Goal: Complete application form

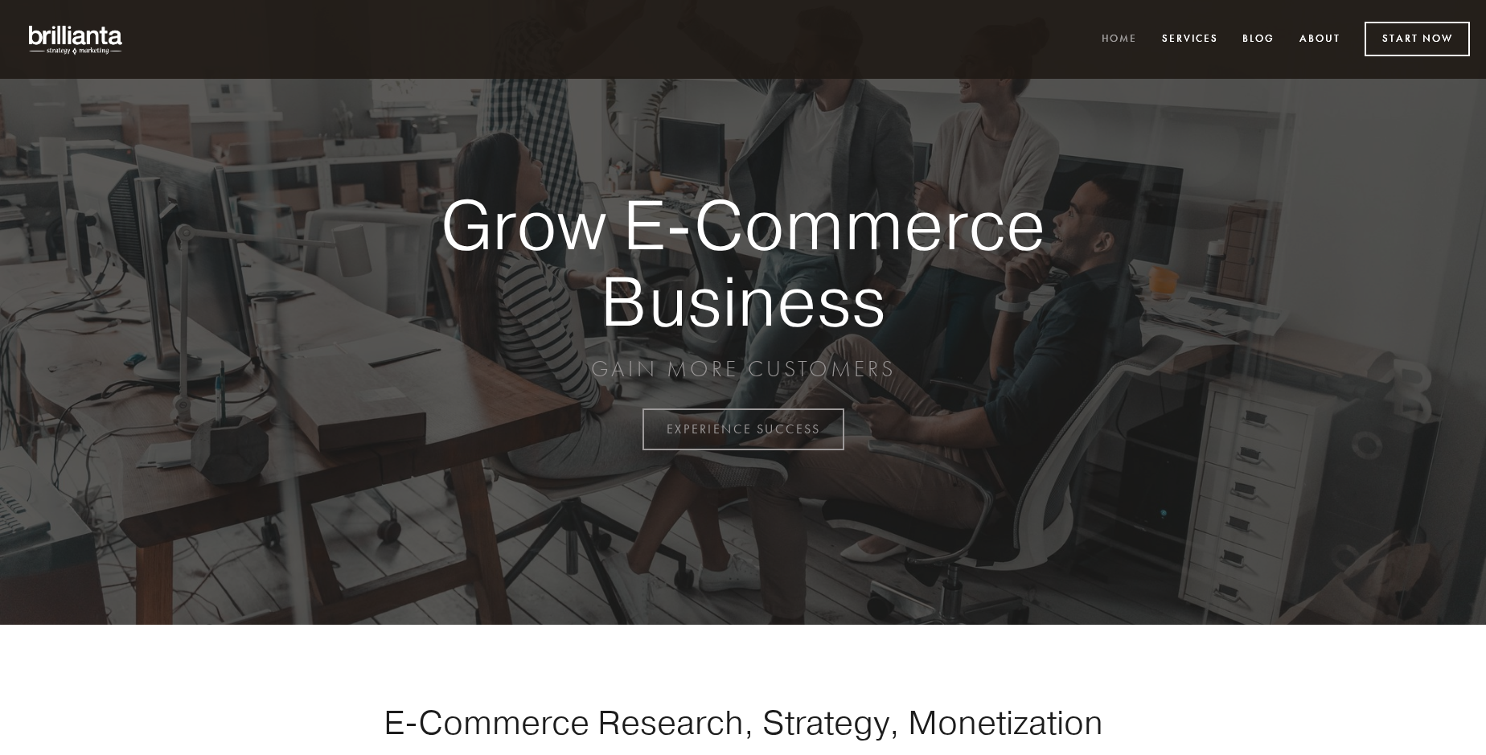
scroll to position [4214, 0]
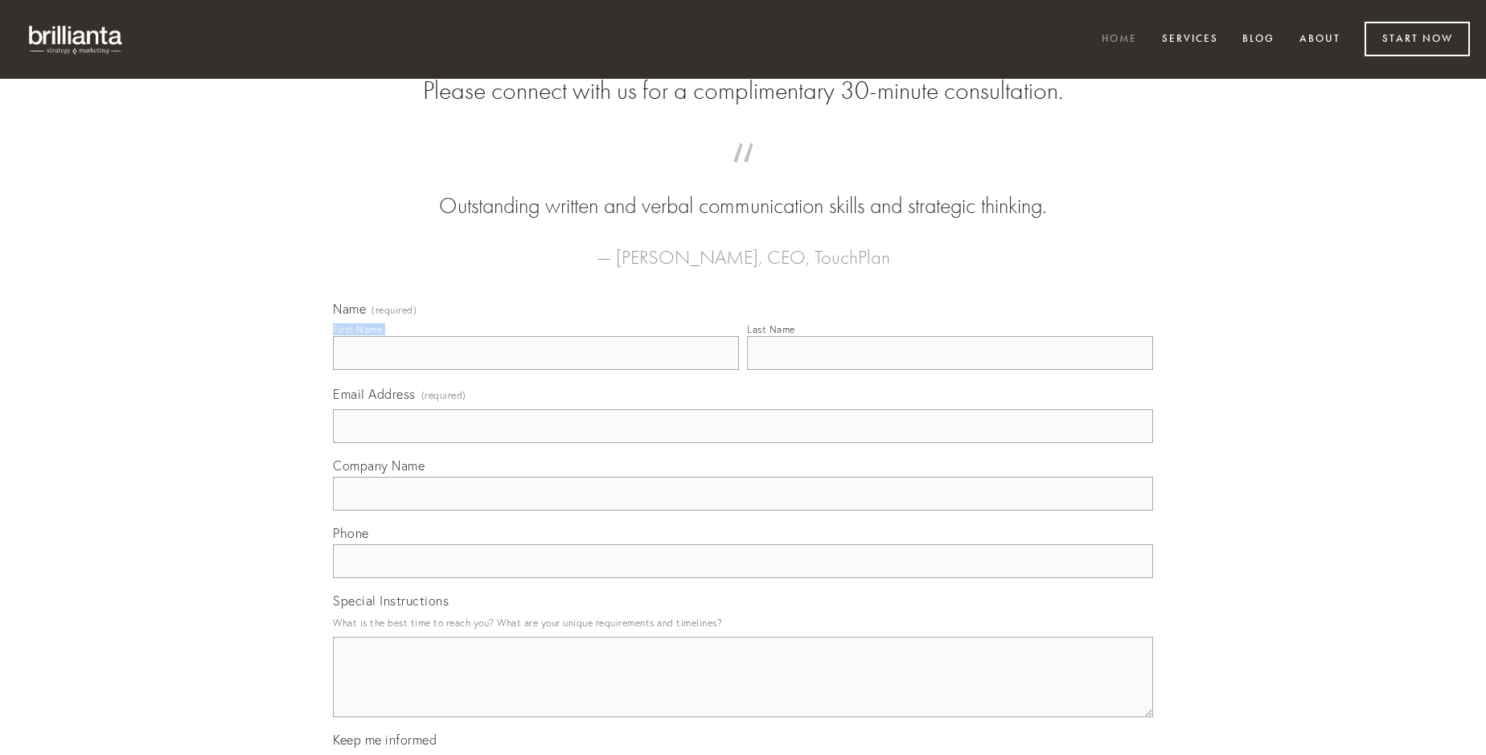
type input "[PERSON_NAME]"
click at [949, 370] on input "Last Name" at bounding box center [950, 353] width 406 height 34
type input "[PERSON_NAME]"
click at [743, 443] on input "Email Address (required)" at bounding box center [743, 426] width 820 height 34
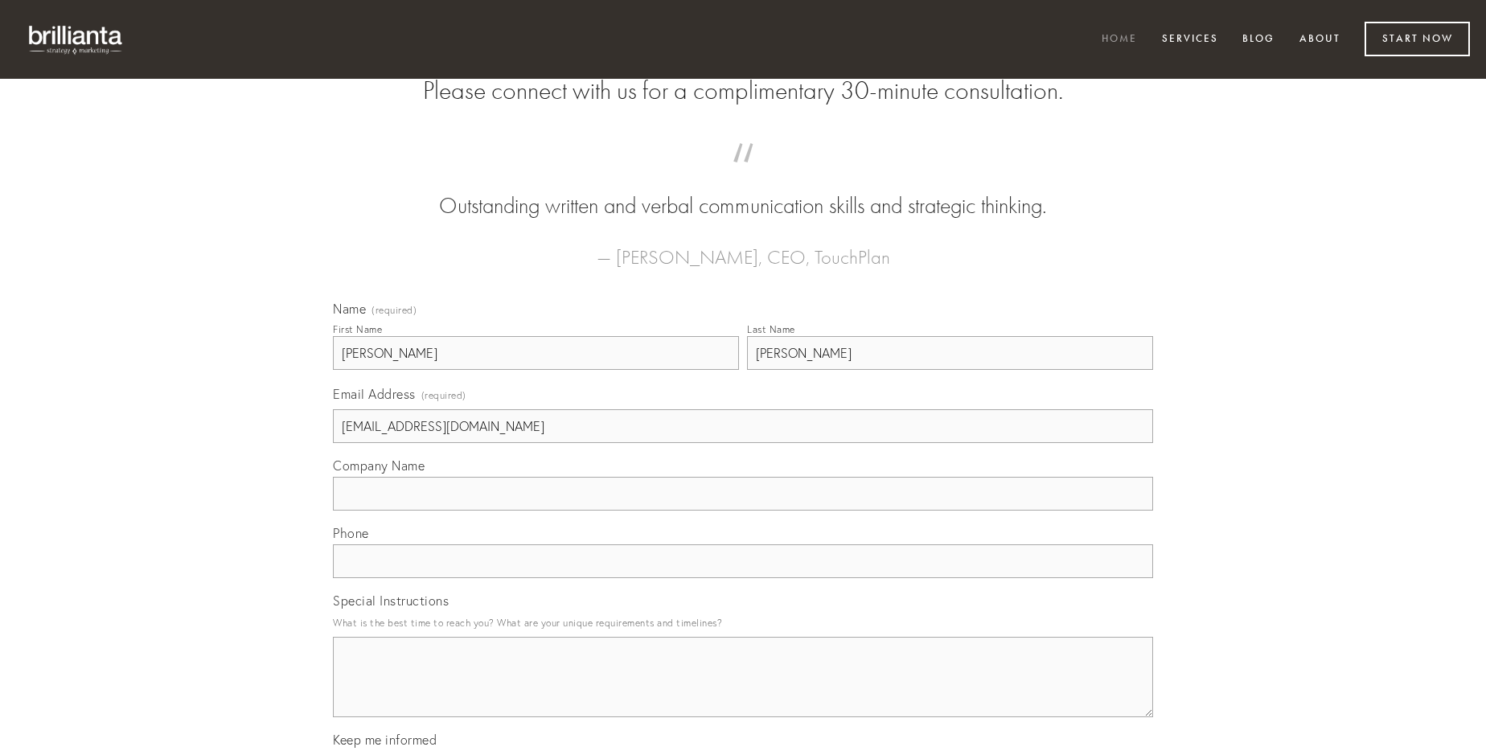
type input "[EMAIL_ADDRESS][DOMAIN_NAME]"
click at [743, 510] on input "Company Name" at bounding box center [743, 494] width 820 height 34
type input "tamquam"
click at [743, 578] on input "text" at bounding box center [743, 561] width 820 height 34
click at [743, 691] on textarea "Special Instructions" at bounding box center [743, 677] width 820 height 80
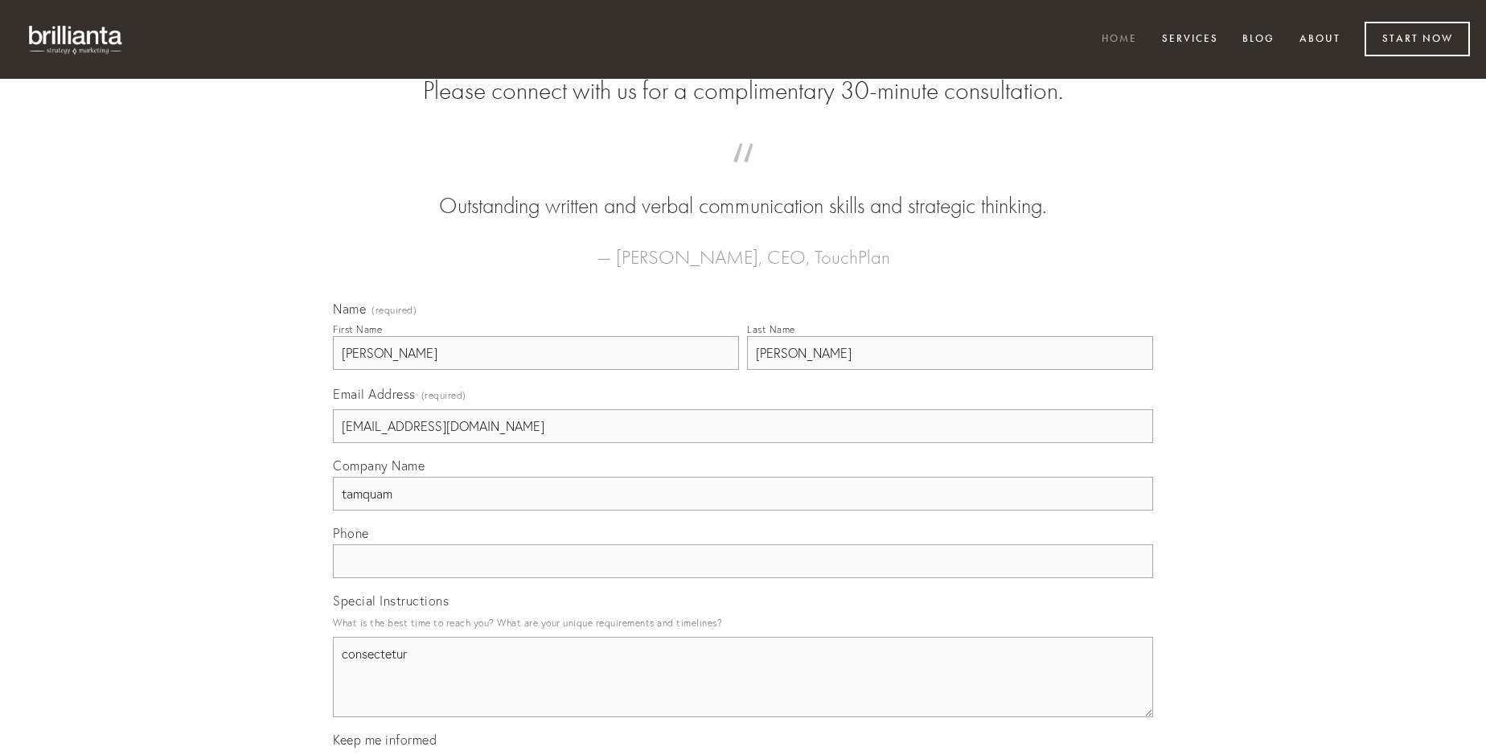
type textarea "consectetur"
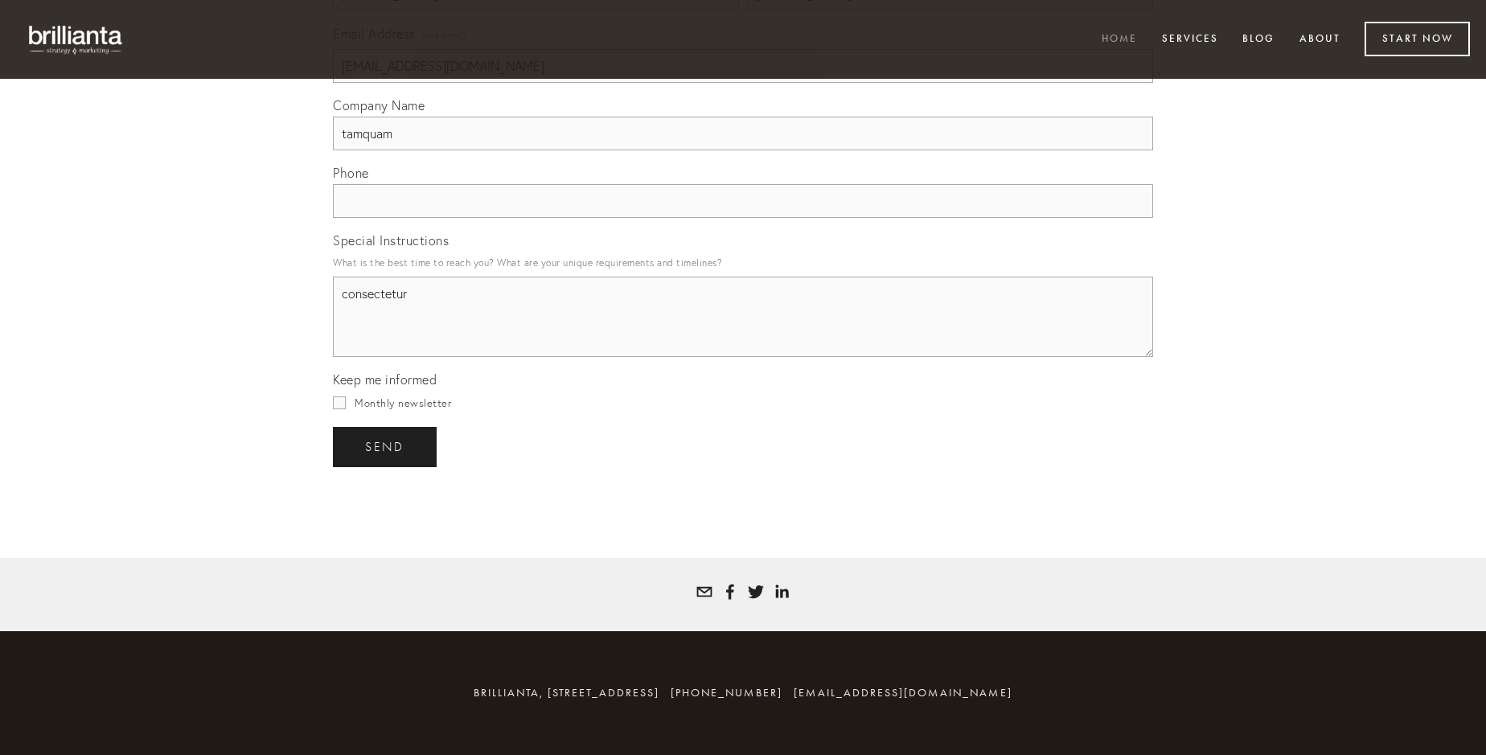
click at [386, 446] on span "send" at bounding box center [384, 447] width 39 height 14
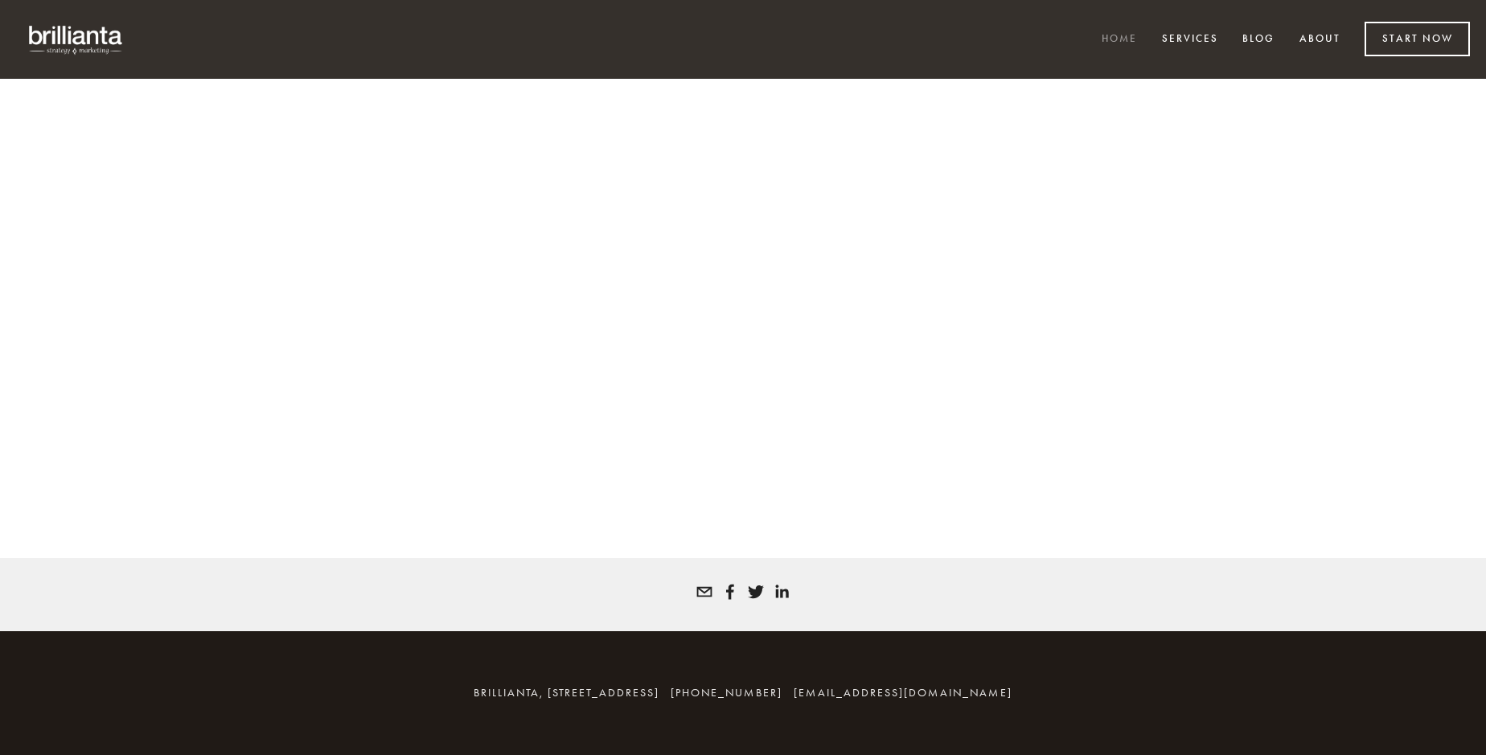
scroll to position [4192, 0]
